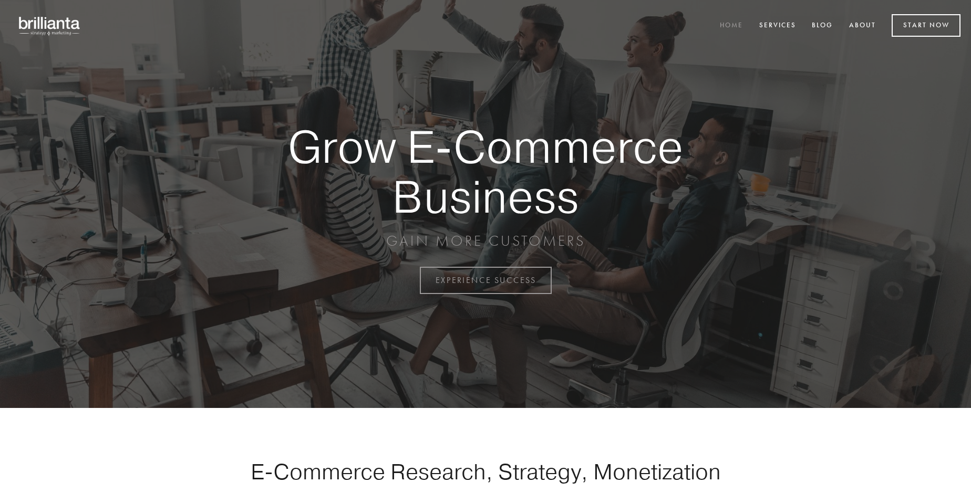
scroll to position [2755, 0]
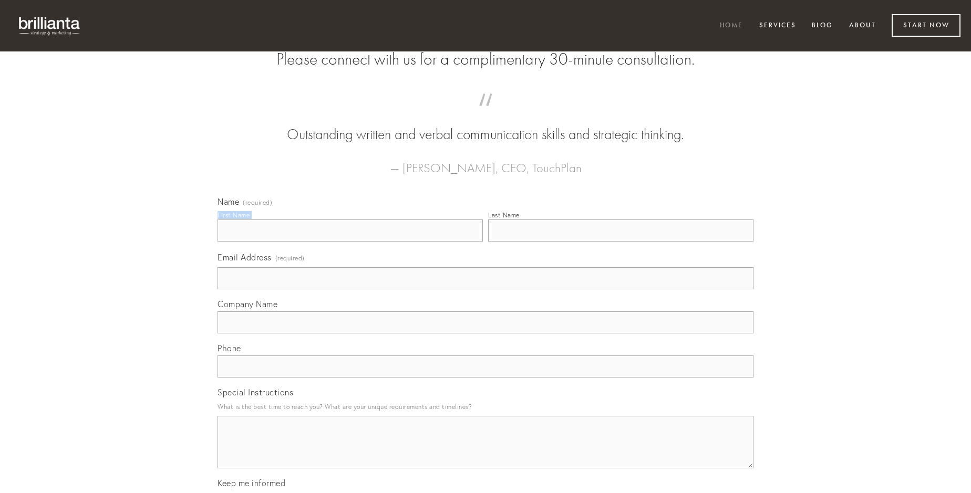
type input "[PERSON_NAME]"
click at [621, 242] on input "Last Name" at bounding box center [620, 231] width 265 height 22
type input "[PERSON_NAME]"
click at [486, 290] on input "Email Address (required)" at bounding box center [486, 278] width 536 height 22
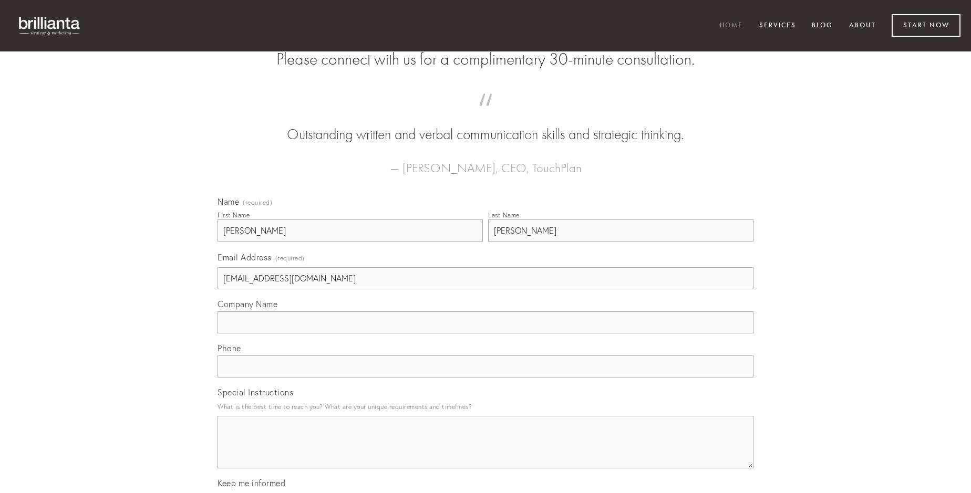
type input "[EMAIL_ADDRESS][DOMAIN_NAME]"
click at [486, 334] on input "Company Name" at bounding box center [486, 323] width 536 height 22
type input "summopere"
click at [486, 378] on input "text" at bounding box center [486, 367] width 536 height 22
click at [486, 452] on textarea "Special Instructions" at bounding box center [486, 442] width 536 height 53
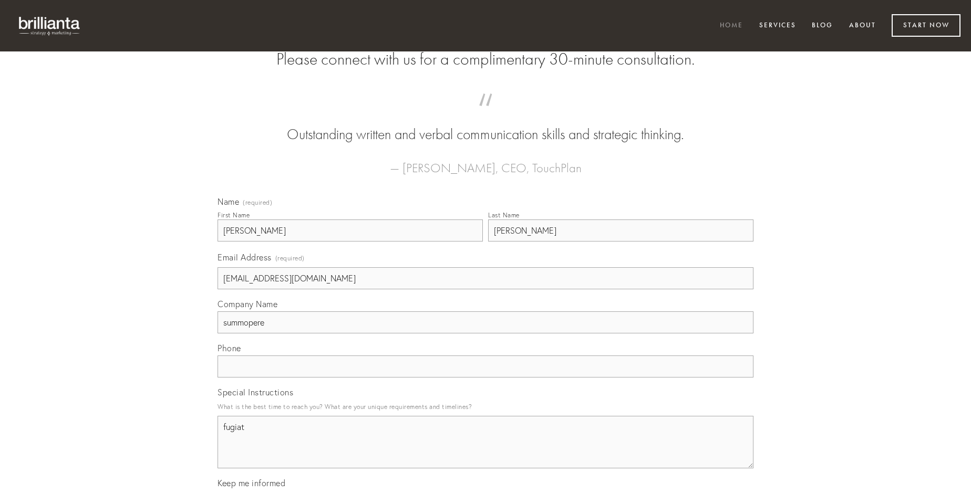
type textarea "fugiat"
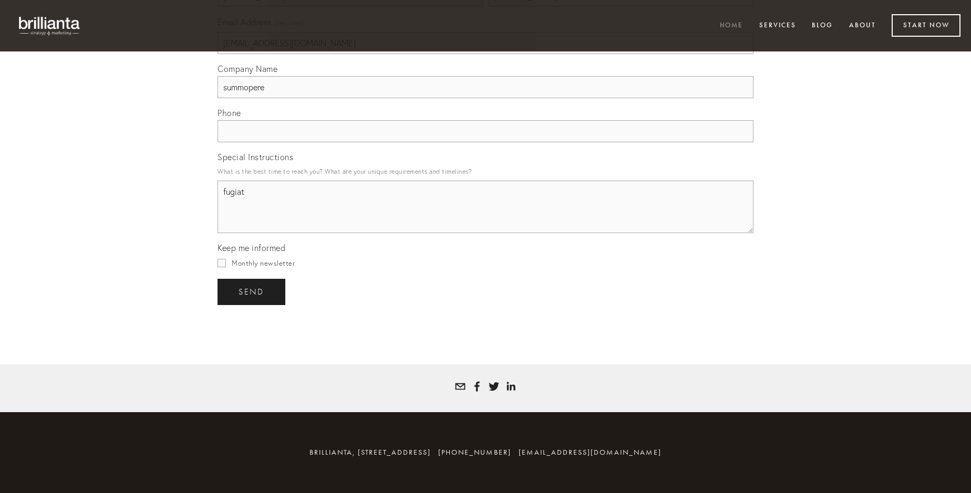
click at [252, 292] on span "send" at bounding box center [252, 291] width 26 height 9
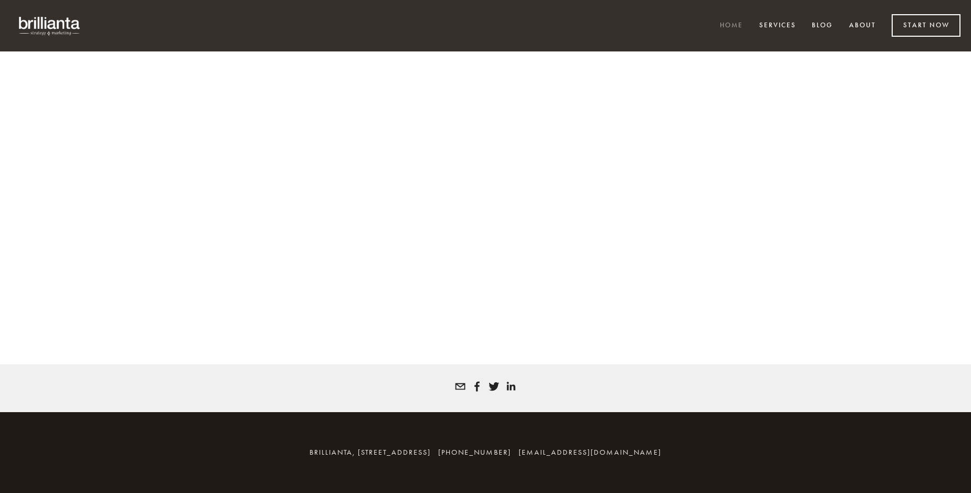
scroll to position [2741, 0]
